Goal: Understand process/instructions: Learn how to perform a task or action

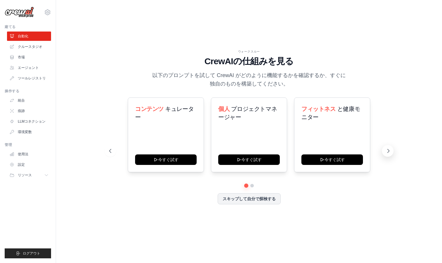
click at [385, 149] on icon at bounding box center [388, 151] width 6 height 6
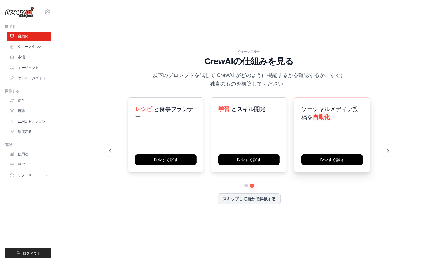
click at [345, 137] on div "ソーシャルメディア投稿を 自動化 今すぐ試す" at bounding box center [332, 134] width 76 height 75
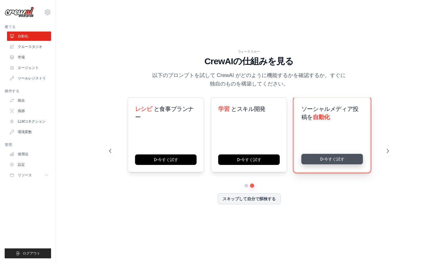
click at [338, 157] on button "今すぐ試す" at bounding box center [331, 159] width 61 height 10
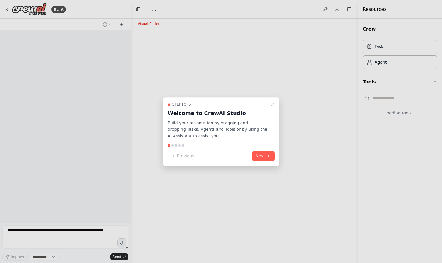
select select "****"
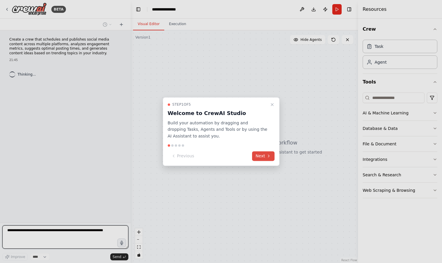
click at [264, 156] on button "Next" at bounding box center [263, 156] width 22 height 10
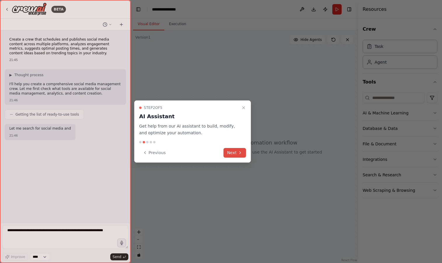
click at [236, 152] on button "Next" at bounding box center [234, 153] width 22 height 10
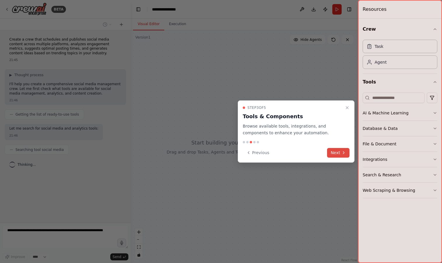
click at [336, 153] on button "Next" at bounding box center [338, 153] width 22 height 10
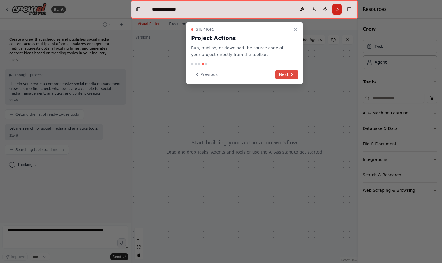
click at [280, 78] on button "Next" at bounding box center [286, 75] width 22 height 10
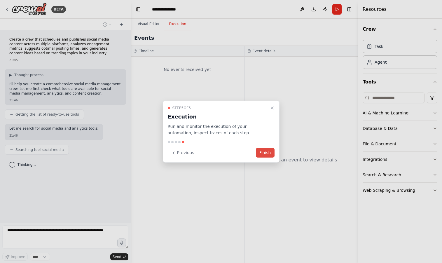
click at [266, 148] on button "Finish" at bounding box center [265, 153] width 19 height 10
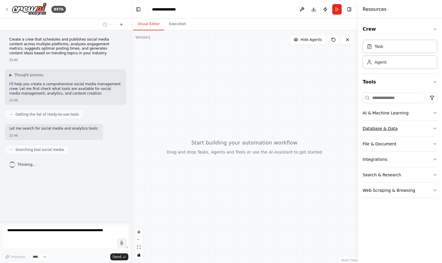
click at [414, 129] on button "Database & Data" at bounding box center [399, 128] width 75 height 15
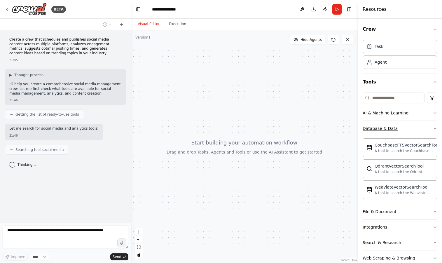
click at [414, 129] on button "Database & Data" at bounding box center [399, 128] width 75 height 15
